Goal: Task Accomplishment & Management: Use online tool/utility

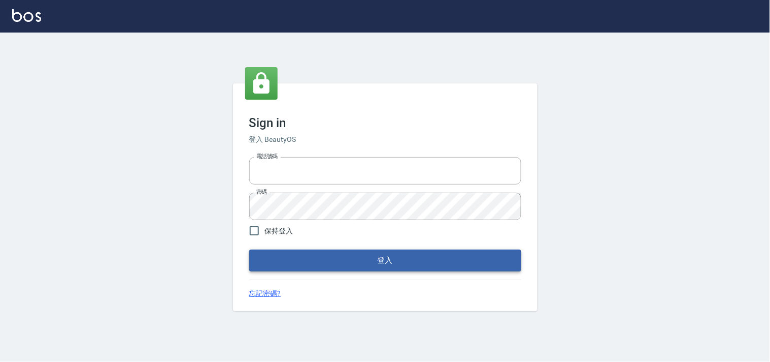
type input "28362778"
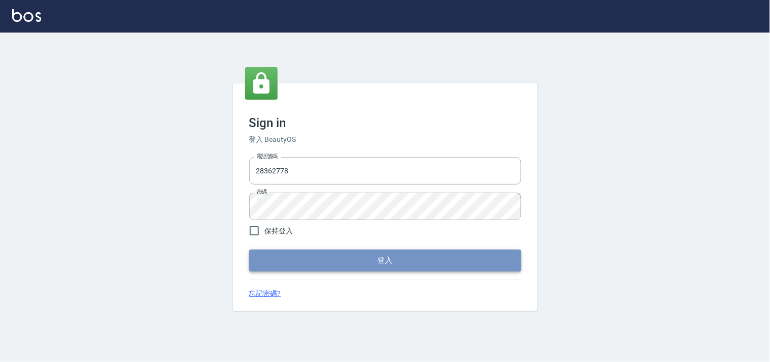
click at [386, 259] on button "登入" at bounding box center [385, 259] width 272 height 21
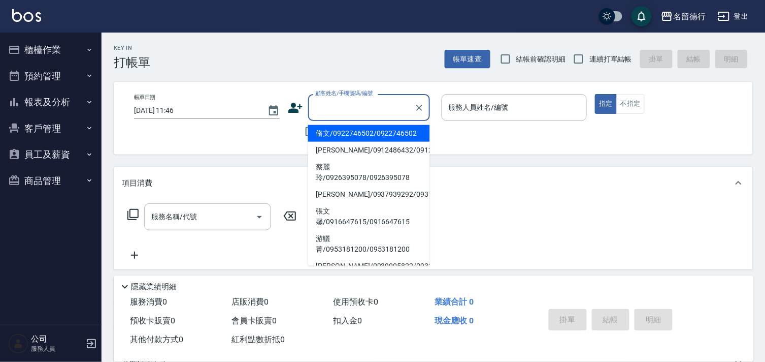
click at [331, 102] on input "顧客姓名/手機號碼/編號" at bounding box center [362, 108] width 98 height 18
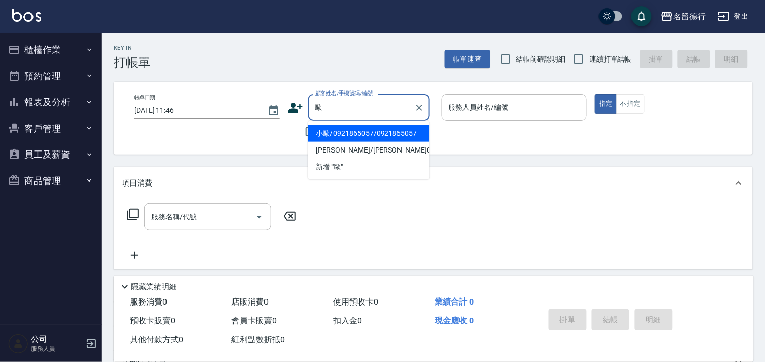
click at [346, 134] on li "小歐/0921865057/0921865057" at bounding box center [369, 133] width 122 height 17
type input "小歐/0921865057/0921865057"
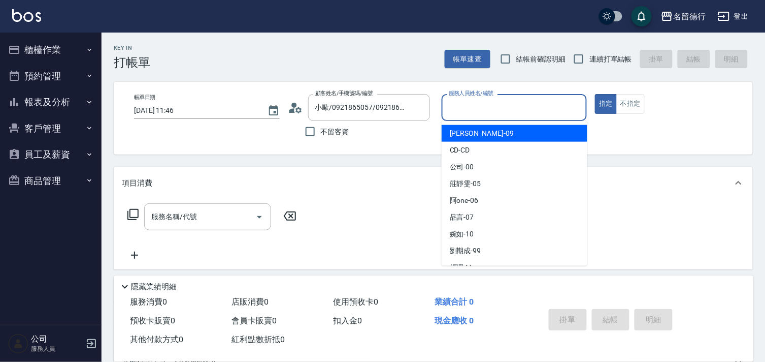
click at [461, 102] on input "服務人員姓名/編號" at bounding box center [514, 108] width 137 height 18
click at [468, 127] on div "[PERSON_NAME] -09" at bounding box center [515, 133] width 146 height 17
type input "[PERSON_NAME]-09"
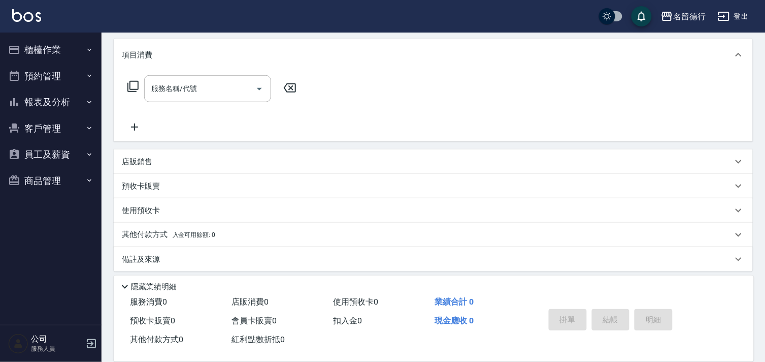
scroll to position [134, 0]
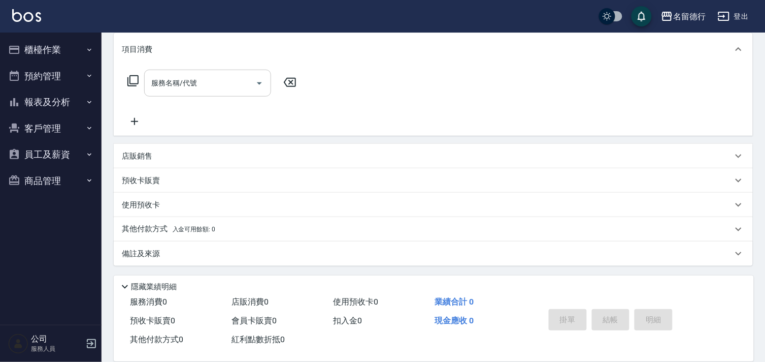
click at [173, 82] on div "服務名稱/代號 服務名稱/代號" at bounding box center [207, 83] width 127 height 27
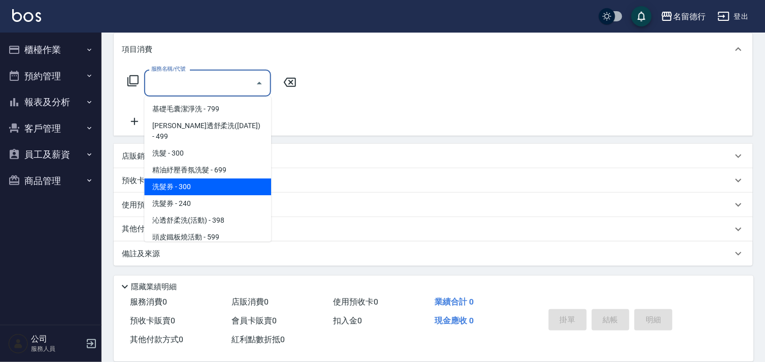
click at [181, 178] on span "洗髮券 - 300" at bounding box center [207, 186] width 127 height 17
type input "洗髮券(210)"
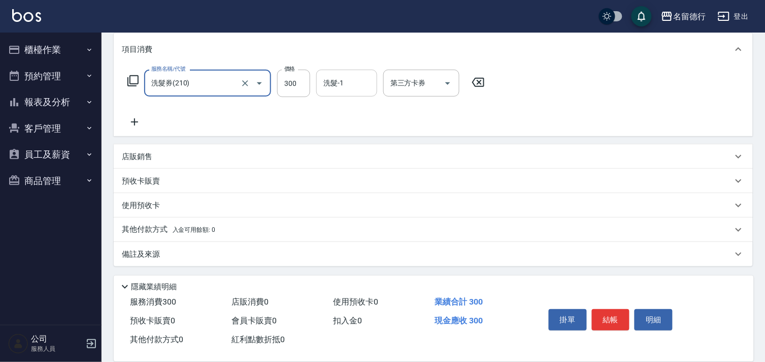
click at [344, 76] on input "洗髮-1" at bounding box center [347, 83] width 52 height 18
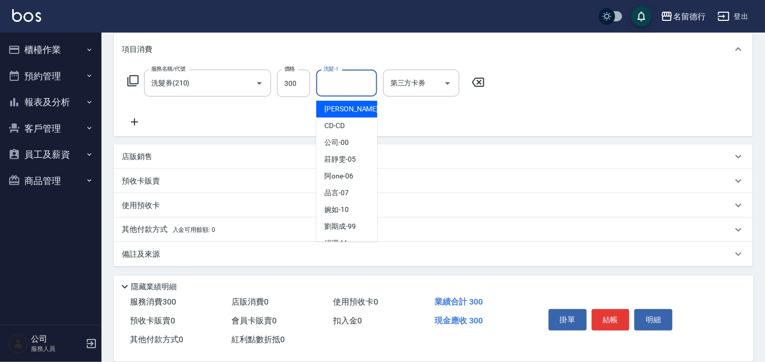
click at [333, 104] on span "[PERSON_NAME] -09" at bounding box center [357, 109] width 64 height 11
type input "[PERSON_NAME]-09"
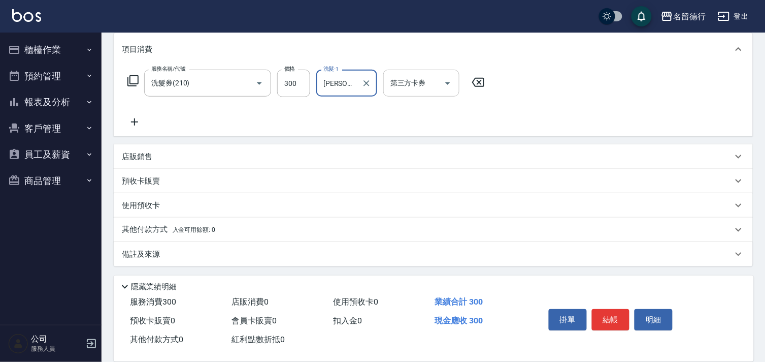
click at [395, 80] on div "第三方卡券 第三方卡券" at bounding box center [421, 83] width 76 height 27
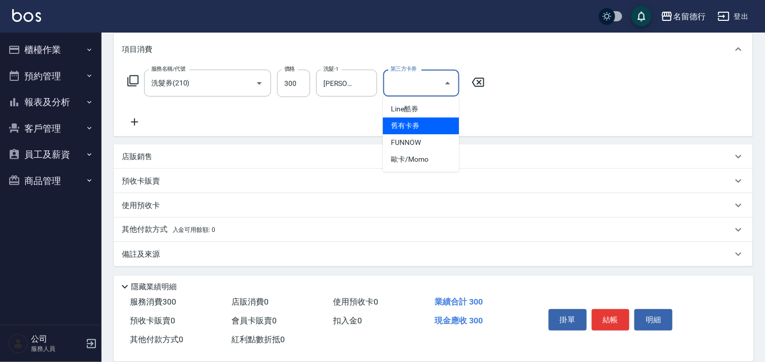
click at [400, 125] on span "舊有卡券" at bounding box center [421, 125] width 76 height 17
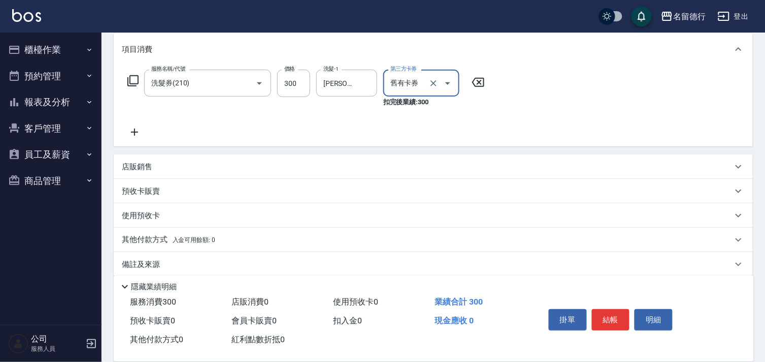
type input "舊有卡券"
click at [139, 190] on p "預收卡販賣" at bounding box center [141, 191] width 38 height 11
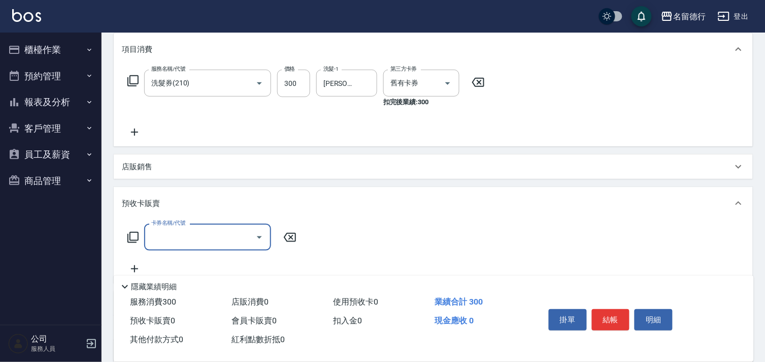
scroll to position [1, 0]
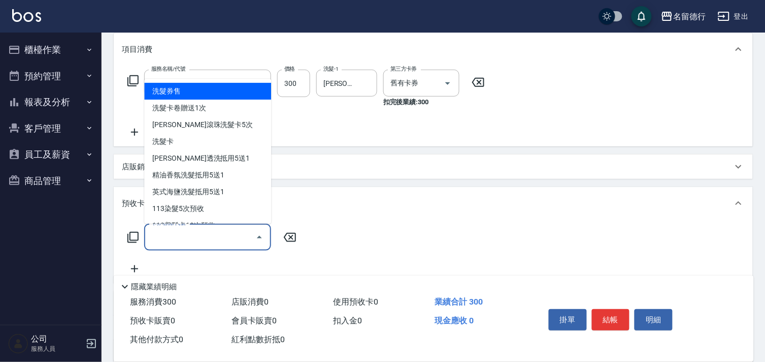
click at [164, 239] on input "卡券名稱/代號" at bounding box center [200, 237] width 103 height 18
click at [204, 87] on span "洗髮券售" at bounding box center [207, 91] width 127 height 17
type input "洗髮券售(991)"
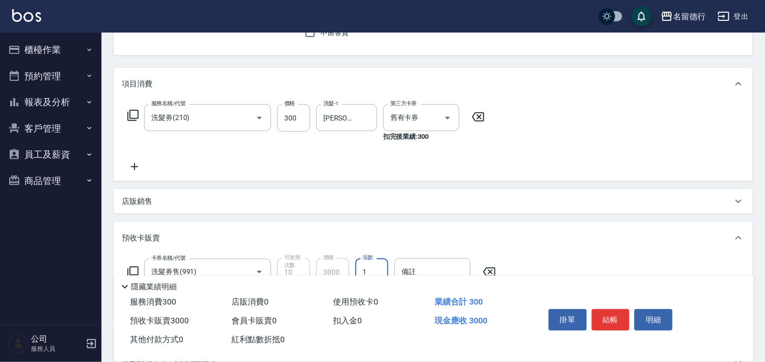
scroll to position [0, 0]
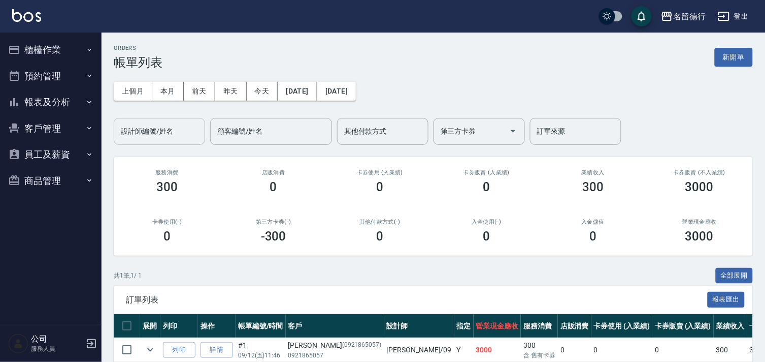
click at [149, 129] on input "設計師編號/姓名" at bounding box center [159, 131] width 82 height 18
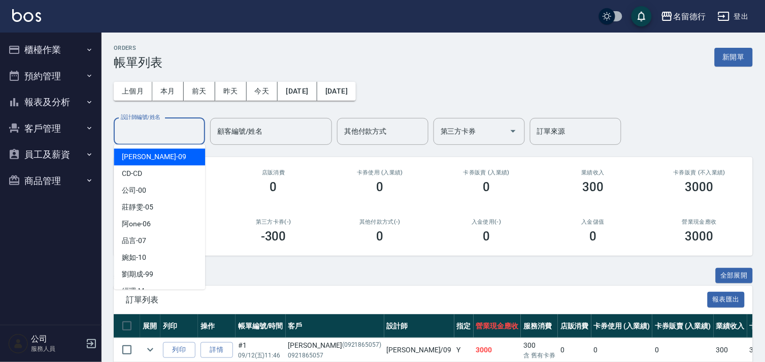
click at [136, 156] on span "[PERSON_NAME] -09" at bounding box center [154, 156] width 64 height 11
type input "[PERSON_NAME]-09"
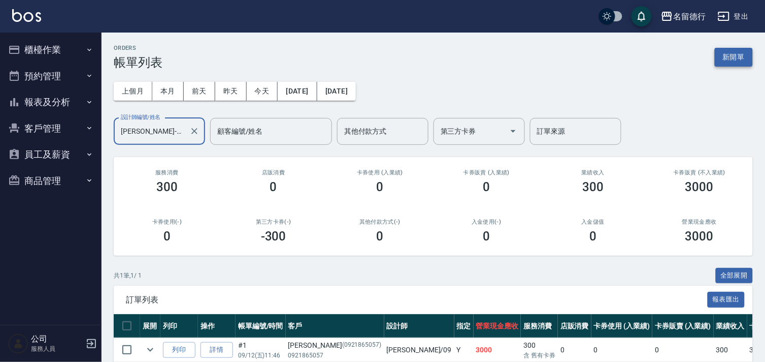
click at [742, 55] on button "新開單" at bounding box center [734, 57] width 38 height 19
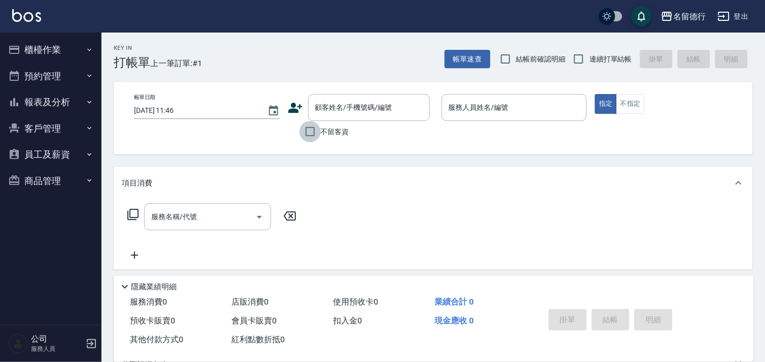
click at [312, 132] on input "不留客資" at bounding box center [310, 131] width 21 height 21
checkbox input "true"
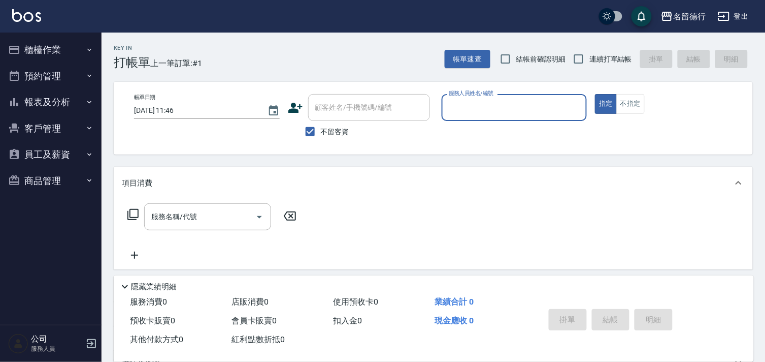
click at [466, 109] on input "服務人員姓名/編號" at bounding box center [514, 108] width 137 height 18
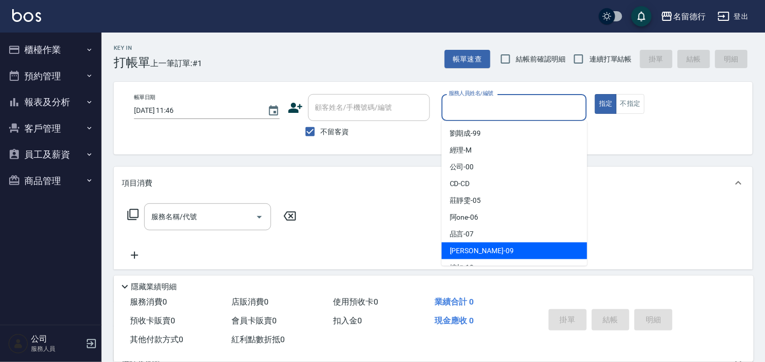
click at [470, 248] on span "[PERSON_NAME] -09" at bounding box center [482, 250] width 64 height 11
type input "[PERSON_NAME]-09"
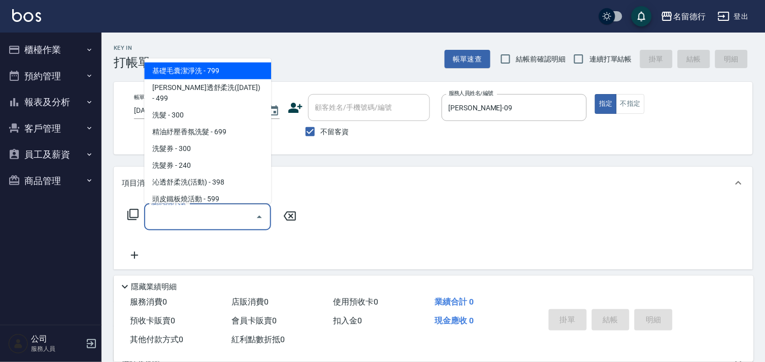
click at [184, 213] on div "服務名稱/代號 服務名稱/代號" at bounding box center [207, 216] width 127 height 27
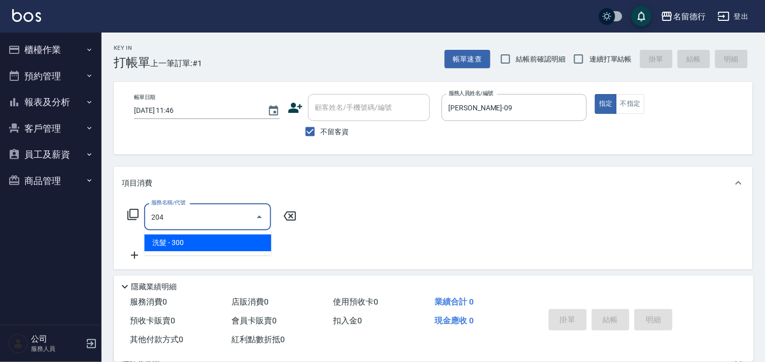
click at [188, 237] on span "洗髮 - 300" at bounding box center [207, 242] width 127 height 17
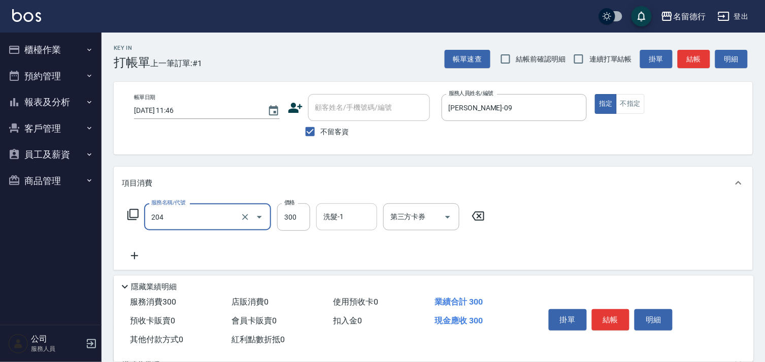
click at [329, 217] on div "洗髮-1 洗髮-1" at bounding box center [346, 216] width 61 height 27
type input "洗髮(204)"
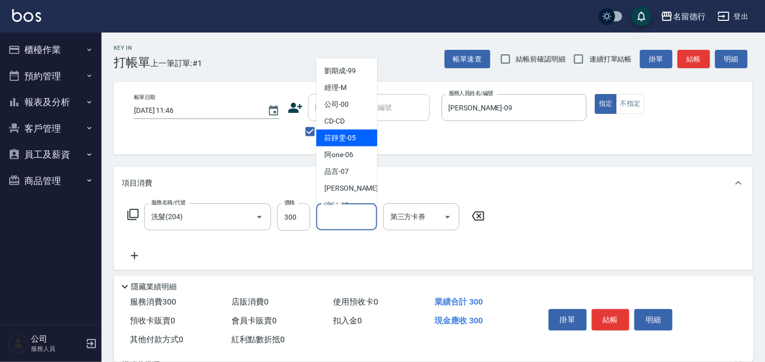
scroll to position [14, 0]
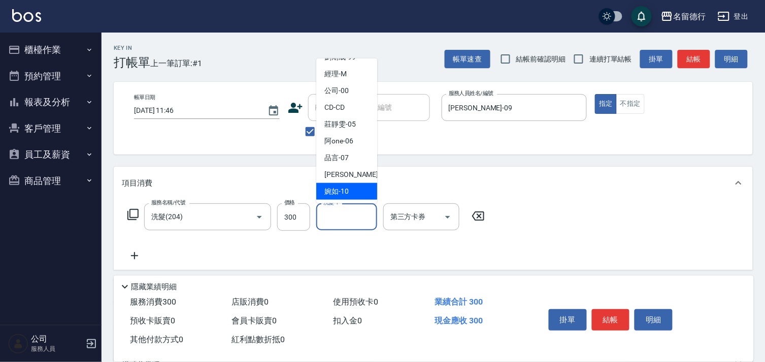
click at [340, 188] on span "[PERSON_NAME] -10" at bounding box center [337, 191] width 24 height 11
type input "婉如-10"
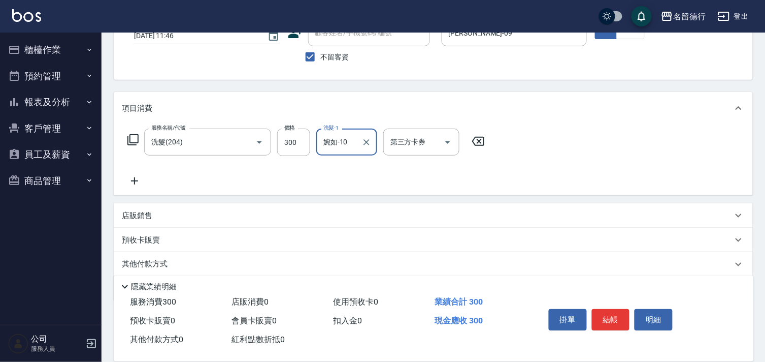
scroll to position [110, 0]
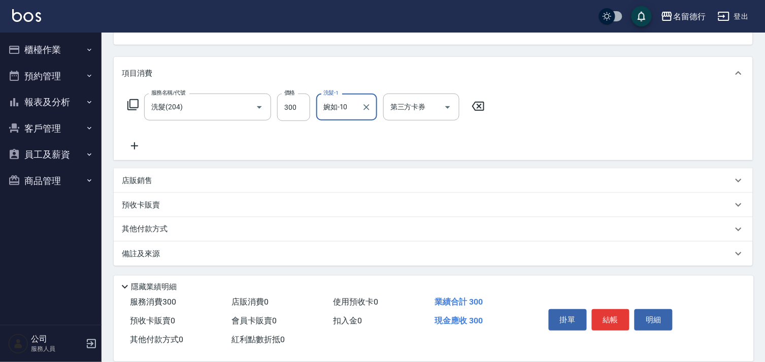
click at [135, 145] on icon at bounding box center [134, 145] width 7 height 7
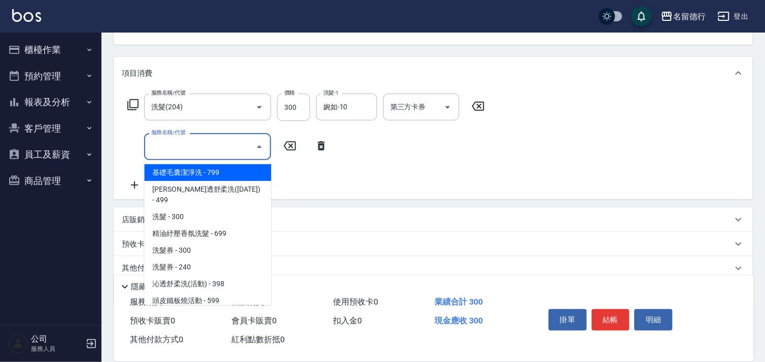
click at [185, 145] on input "服務名稱/代號" at bounding box center [200, 147] width 103 height 18
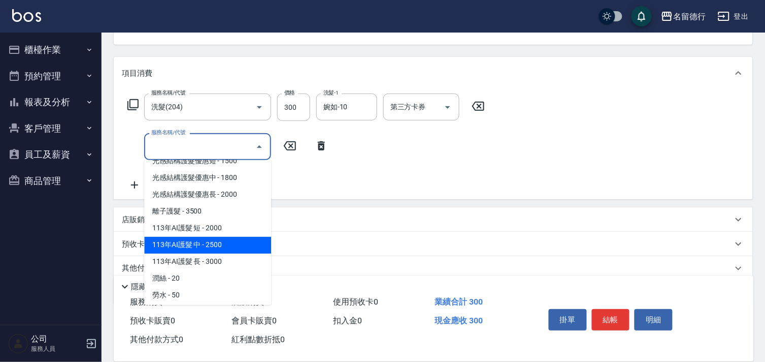
scroll to position [677, 0]
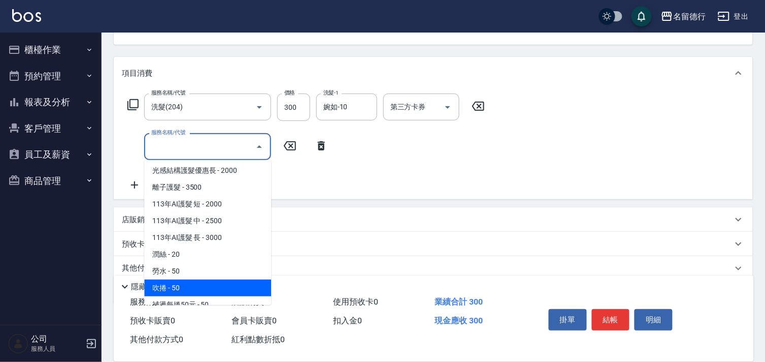
click at [178, 279] on span "吹捲 - 50" at bounding box center [207, 287] width 127 height 17
type input "吹捲(703)"
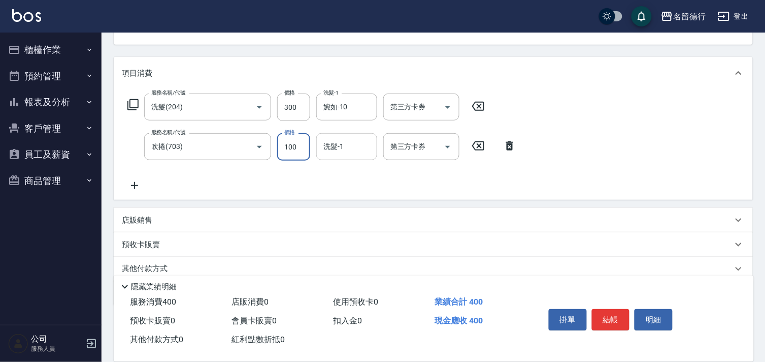
type input "100"
click at [328, 149] on div "洗髮-1 洗髮-1" at bounding box center [346, 146] width 61 height 27
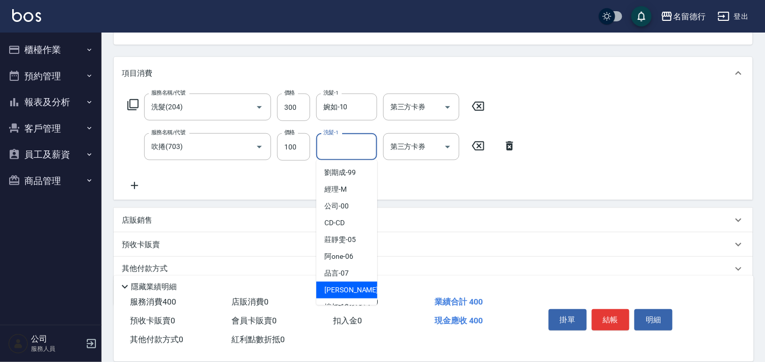
click at [325, 288] on span "[PERSON_NAME] -09" at bounding box center [357, 289] width 64 height 11
type input "[PERSON_NAME]-09"
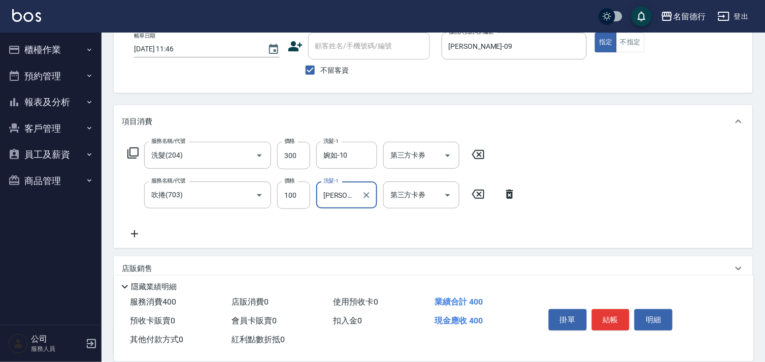
scroll to position [0, 0]
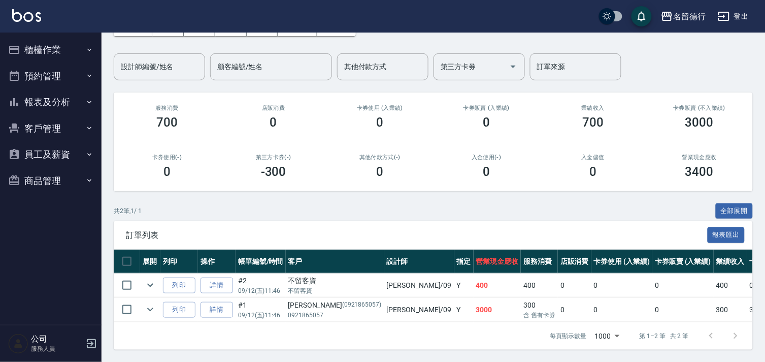
scroll to position [73, 0]
click at [213, 302] on link "詳情" at bounding box center [217, 310] width 33 height 16
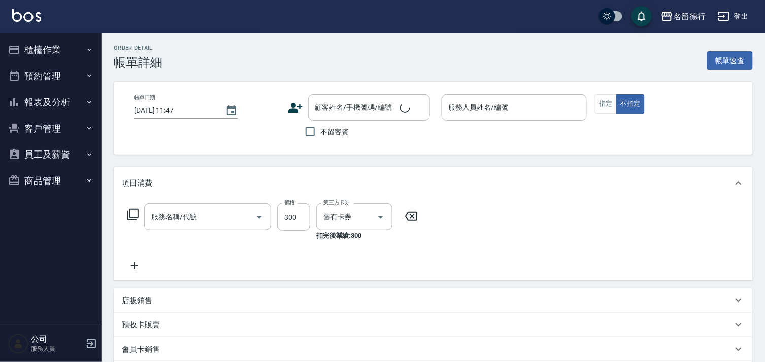
type input "[DATE] 11:46"
type input "[PERSON_NAME]-09"
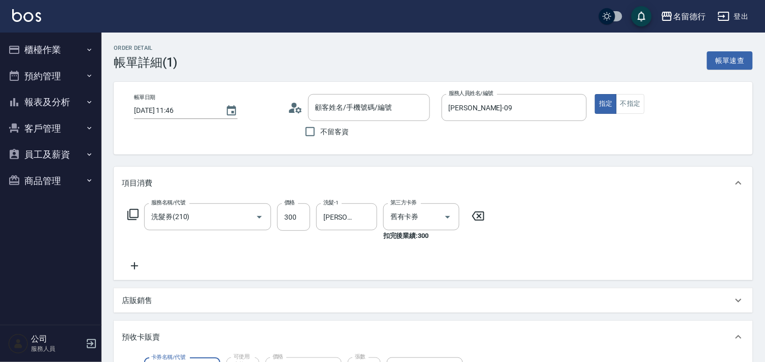
type input "小歐/0921865057/0921865057"
type input "洗髮券(210)"
type input "洗髮券售(991)"
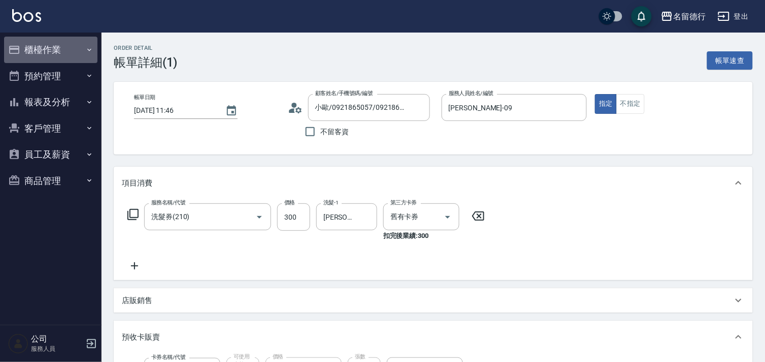
click at [40, 51] on button "櫃檯作業" at bounding box center [50, 50] width 93 height 26
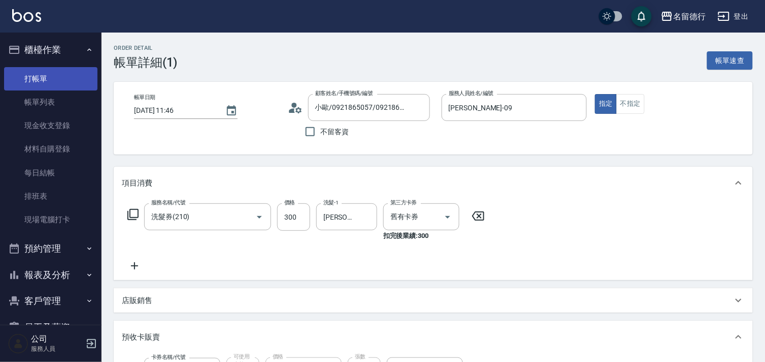
click at [41, 75] on link "打帳單" at bounding box center [50, 78] width 93 height 23
